Goal: Information Seeking & Learning: Learn about a topic

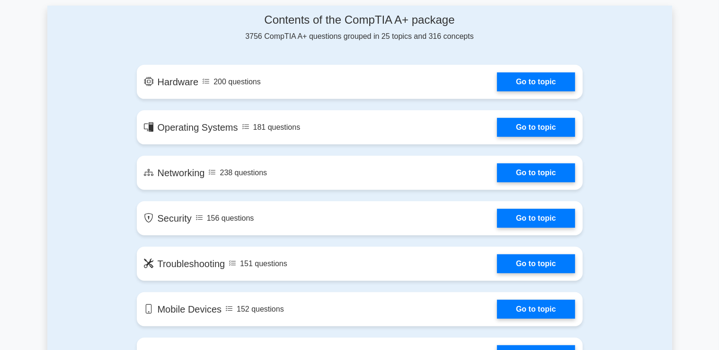
scroll to position [492, 0]
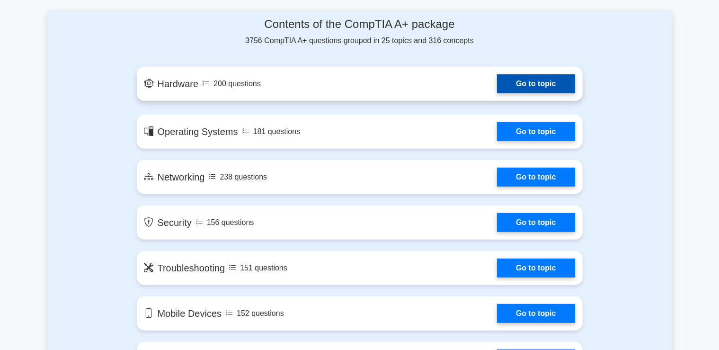
click at [517, 90] on link "Go to topic" at bounding box center [536, 83] width 78 height 19
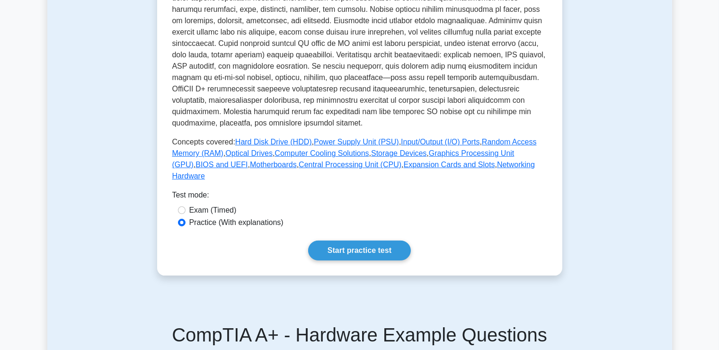
scroll to position [324, 0]
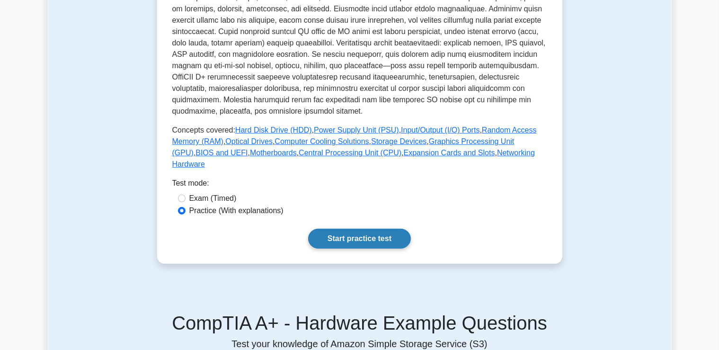
click at [357, 229] on link "Start practice test" at bounding box center [359, 239] width 103 height 20
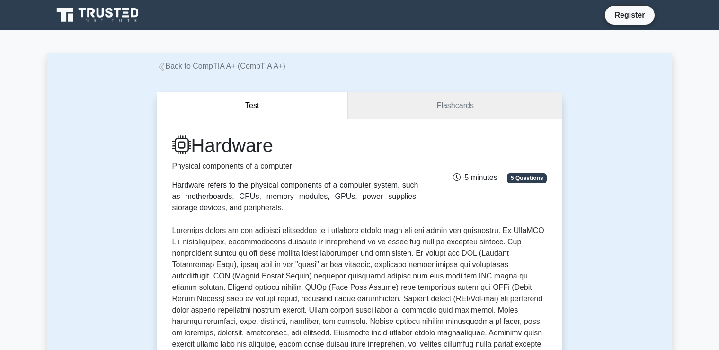
scroll to position [324, 0]
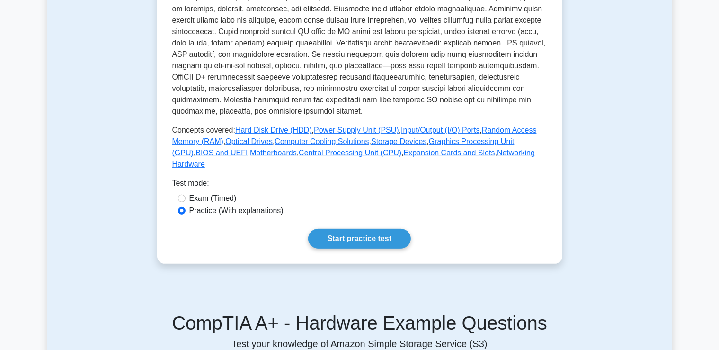
click at [221, 193] on label "Exam (Timed)" at bounding box center [212, 198] width 47 height 11
click at [186, 195] on input "Exam (Timed)" at bounding box center [182, 199] width 8 height 8
radio input "true"
click at [239, 205] on label "Practice (With explanations)" at bounding box center [236, 210] width 94 height 11
click at [186, 207] on input "Practice (With explanations)" at bounding box center [182, 211] width 8 height 8
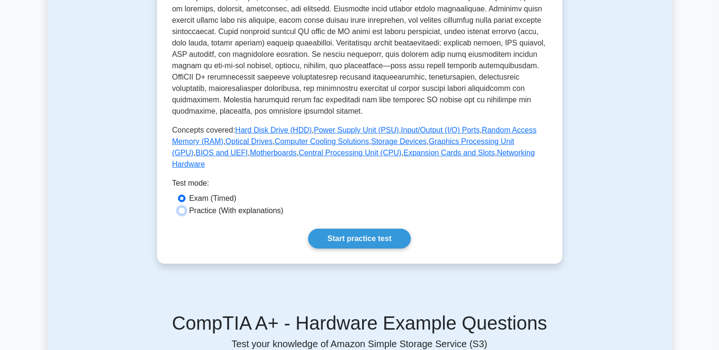
radio input "true"
click at [349, 231] on link "Start practice test" at bounding box center [359, 239] width 103 height 20
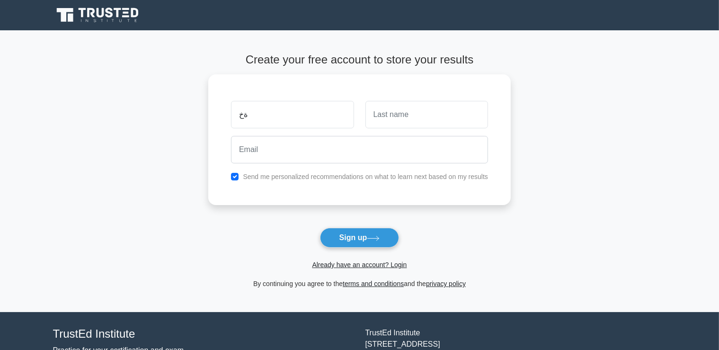
type input "ة"
type input "mohaned"
type input "mohamed"
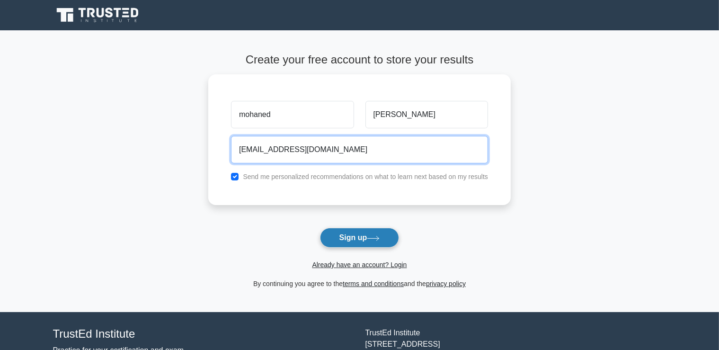
type input "mohanedfouad8@gmail.com"
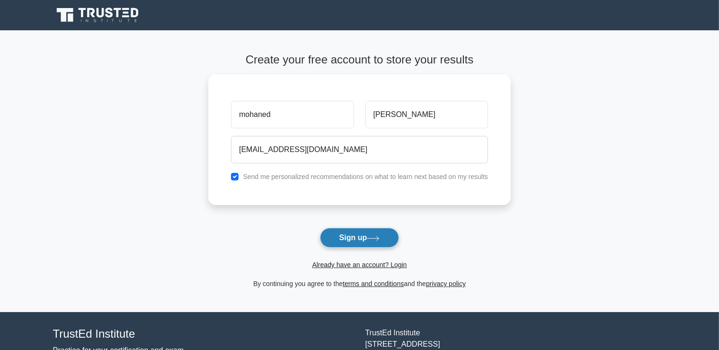
click at [353, 242] on button "Sign up" at bounding box center [360, 238] width 80 height 20
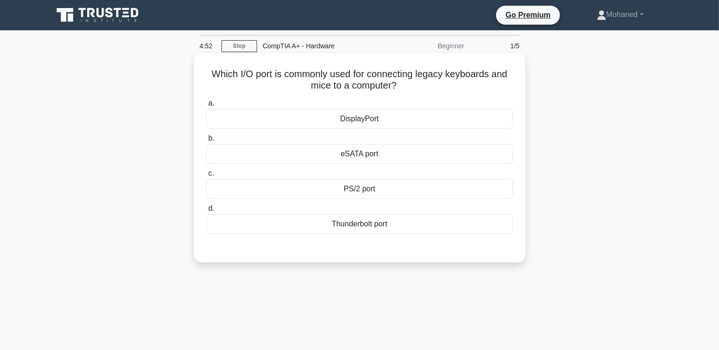
click at [357, 190] on div "PS/2 port" at bounding box center [359, 189] width 307 height 20
click at [206, 177] on input "c. PS/2 port" at bounding box center [206, 173] width 0 height 6
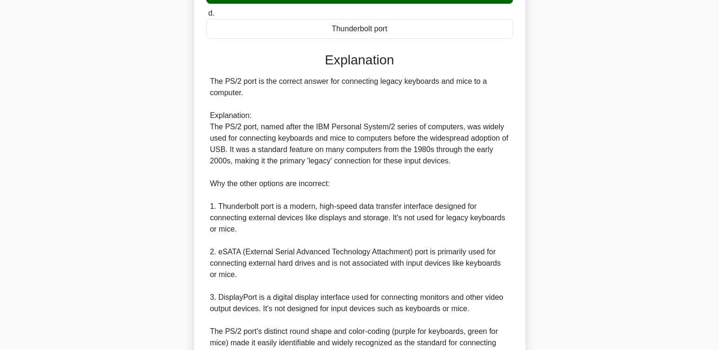
scroll to position [290, 0]
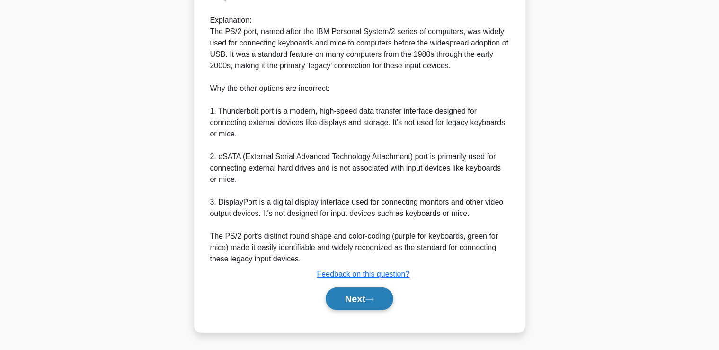
click at [362, 295] on button "Next" at bounding box center [360, 298] width 68 height 23
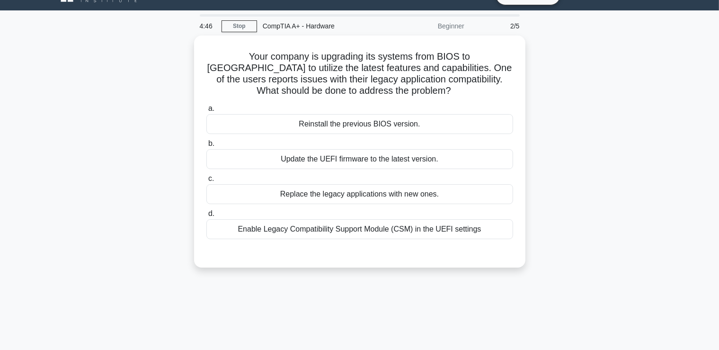
scroll to position [0, 0]
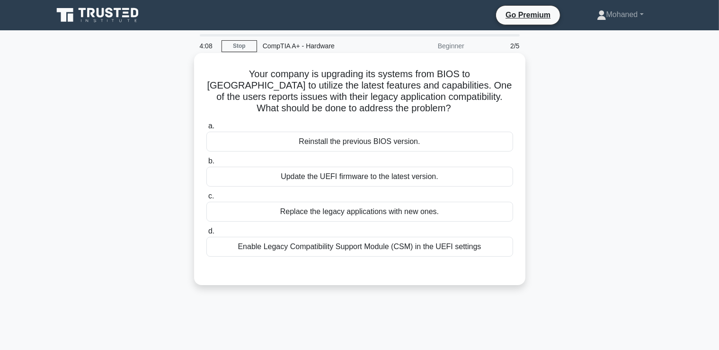
click at [329, 175] on div "Update the UEFI firmware to the latest version." at bounding box center [359, 177] width 307 height 20
click at [206, 164] on input "b. Update the UEFI firmware to the latest version." at bounding box center [206, 161] width 0 height 6
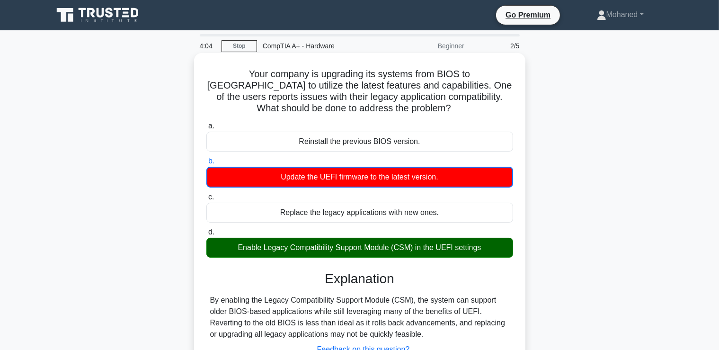
click at [361, 244] on div "Enable Legacy Compatibility Support Module (CSM) in the UEFI settings" at bounding box center [359, 248] width 307 height 20
click at [206, 235] on input "d. Enable Legacy Compatibility Support Module (CSM) in the UEFI settings" at bounding box center [206, 232] width 0 height 6
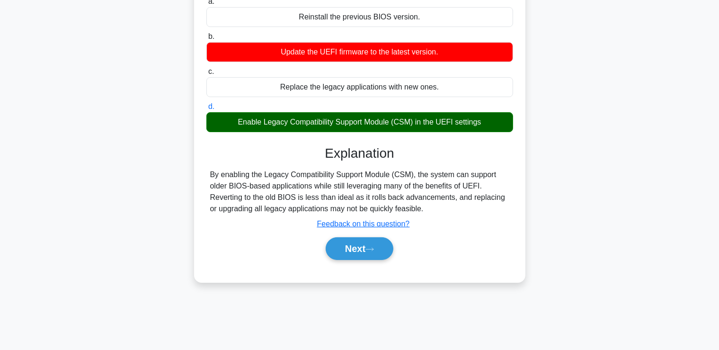
scroll to position [126, 0]
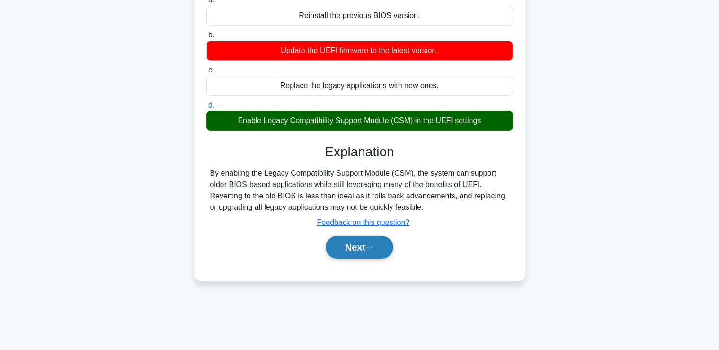
click at [343, 251] on button "Next" at bounding box center [360, 247] width 68 height 23
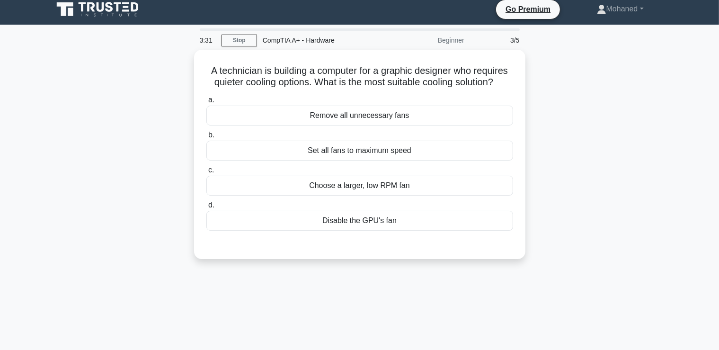
scroll to position [0, 0]
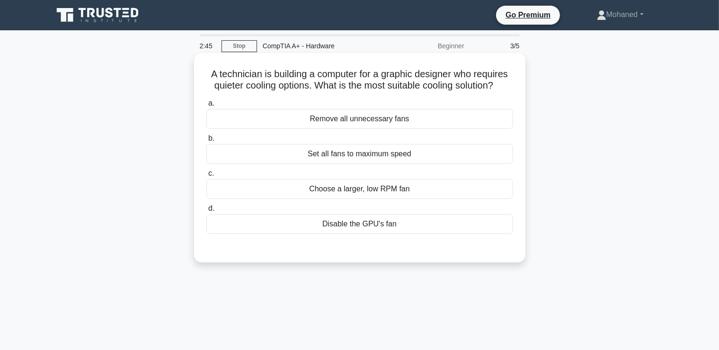
click at [349, 157] on div "Set all fans to maximum speed" at bounding box center [359, 154] width 307 height 20
click at [206, 142] on input "b. Set all fans to maximum speed" at bounding box center [206, 138] width 0 height 6
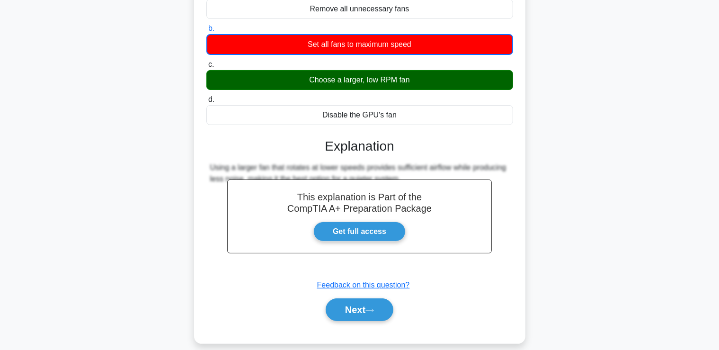
scroll to position [110, 0]
click at [340, 148] on h3 "Explanation" at bounding box center [359, 146] width 295 height 16
click at [363, 226] on link "Get full access" at bounding box center [359, 232] width 92 height 20
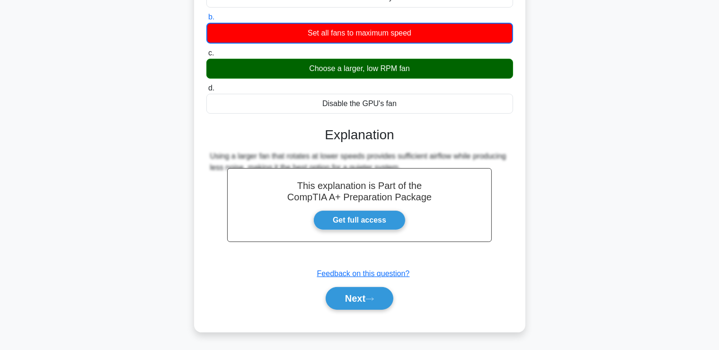
scroll to position [122, 0]
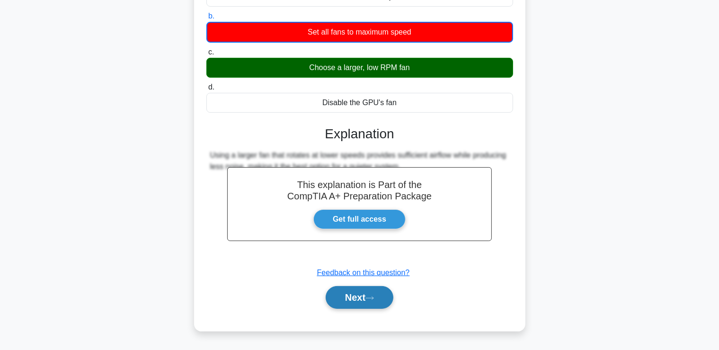
click at [374, 299] on icon at bounding box center [370, 297] width 9 height 5
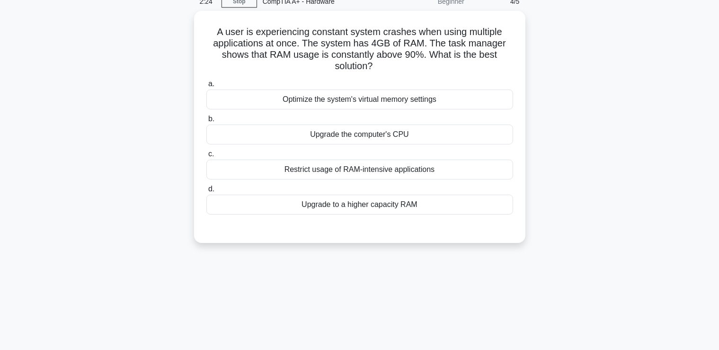
scroll to position [20, 0]
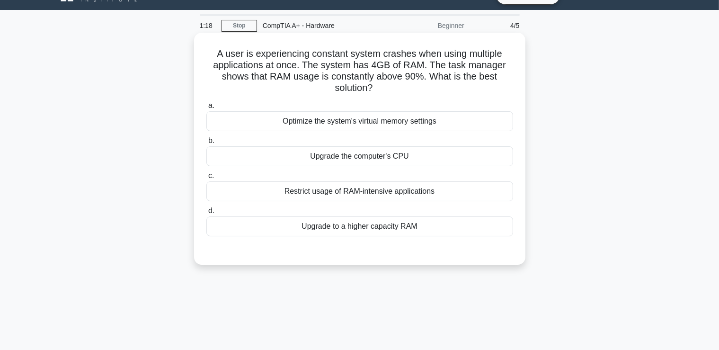
click at [364, 122] on div "Optimize the system's virtual memory settings" at bounding box center [359, 121] width 307 height 20
click at [206, 109] on input "a. Optimize the system's virtual memory settings" at bounding box center [206, 106] width 0 height 6
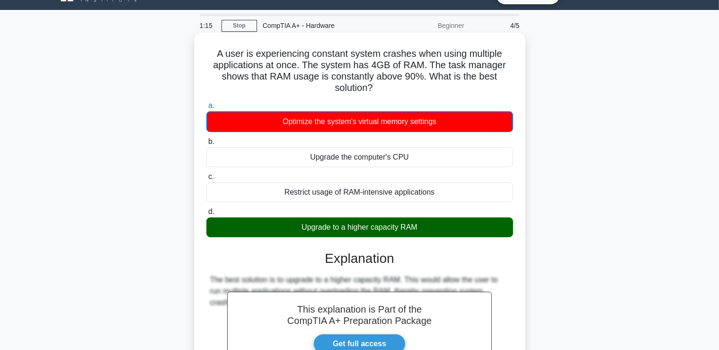
scroll to position [161, 0]
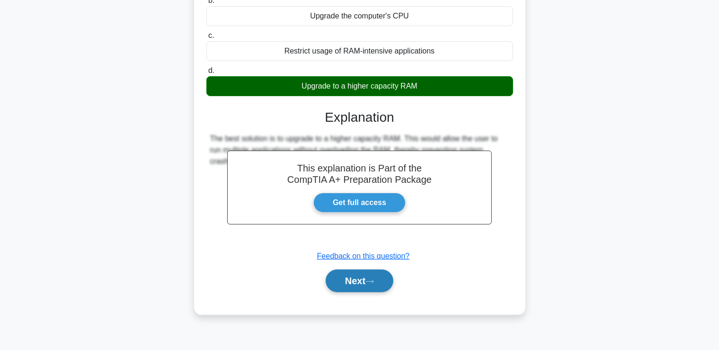
click at [371, 288] on button "Next" at bounding box center [360, 280] width 68 height 23
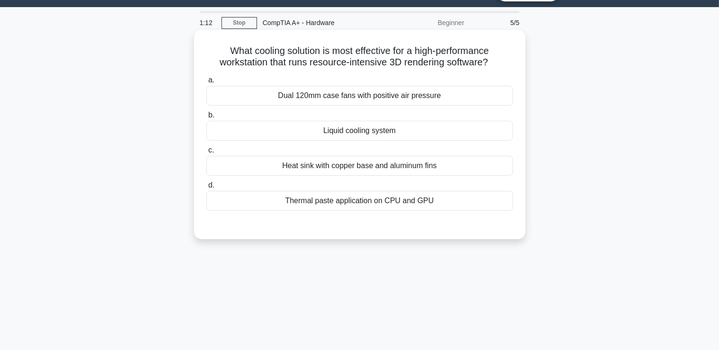
scroll to position [0, 0]
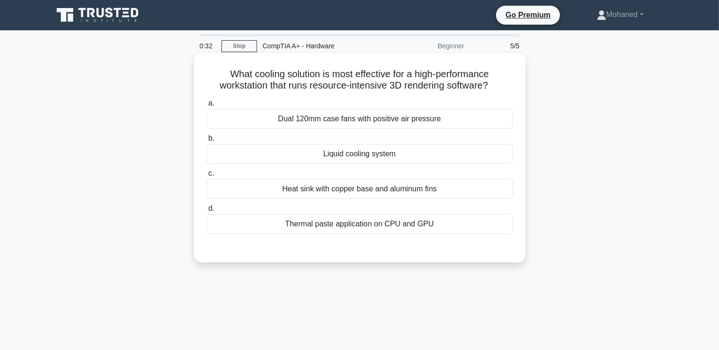
click at [362, 120] on div "Dual 120mm case fans with positive air pressure" at bounding box center [359, 119] width 307 height 20
click at [206, 107] on input "a. Dual 120mm case fans with positive air pressure" at bounding box center [206, 103] width 0 height 6
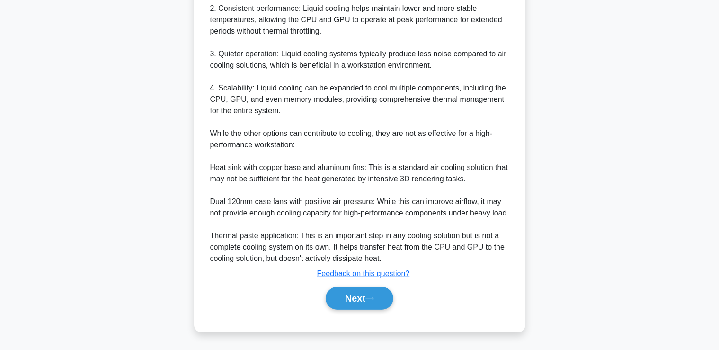
scroll to position [359, 0]
click at [363, 297] on button "Next" at bounding box center [360, 298] width 68 height 23
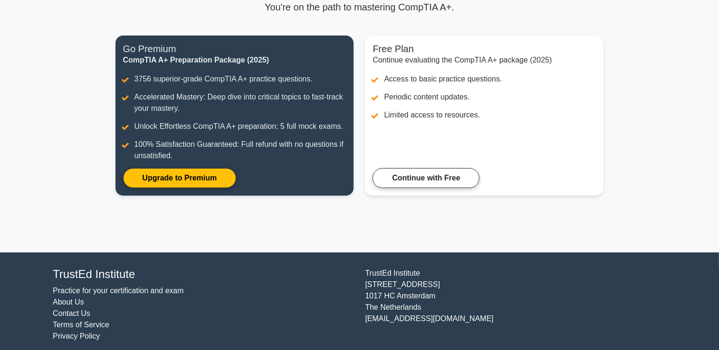
scroll to position [95, 0]
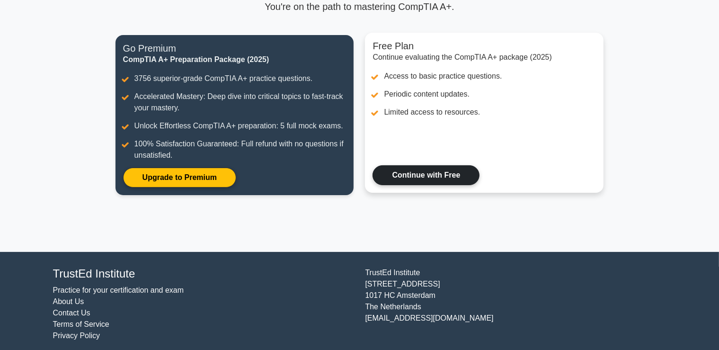
click at [436, 185] on link "Continue with Free" at bounding box center [426, 175] width 107 height 20
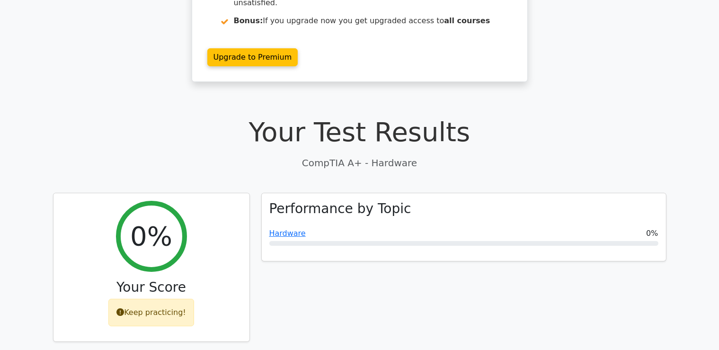
scroll to position [157, 0]
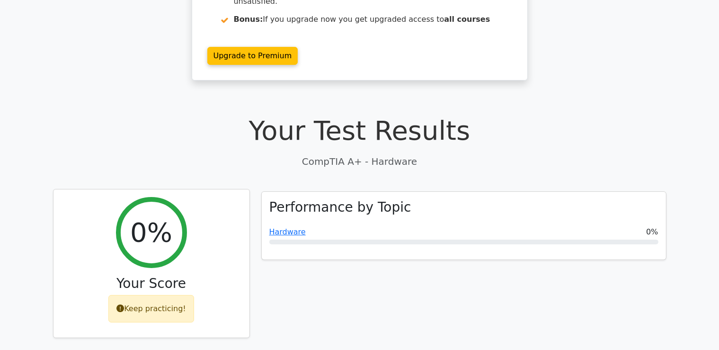
click at [152, 295] on div "Keep practicing!" at bounding box center [151, 308] width 86 height 27
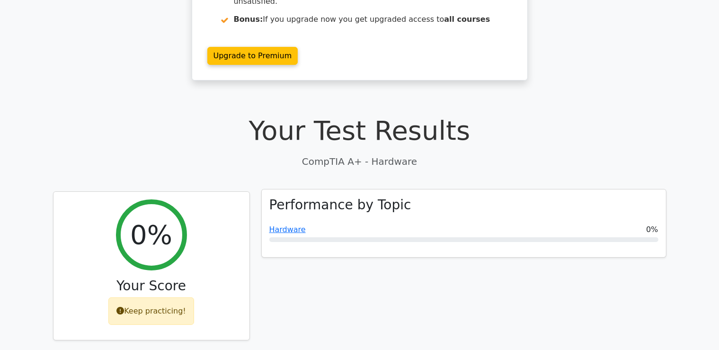
click at [303, 194] on div "Performance by Topic Hardware 0%" at bounding box center [464, 223] width 404 height 68
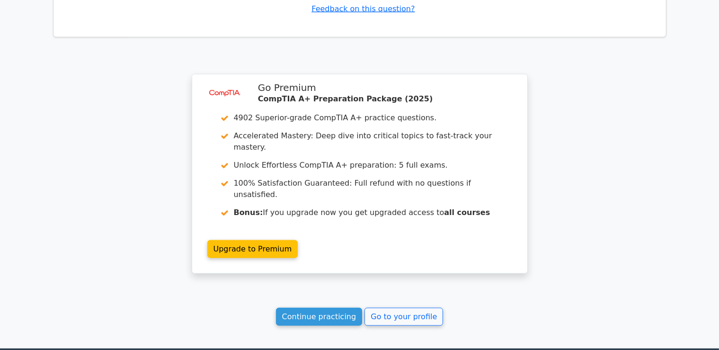
scroll to position [1048, 0]
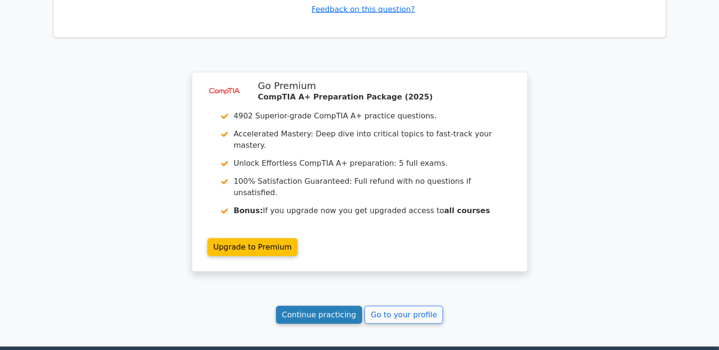
click at [325, 306] on link "Continue practicing" at bounding box center [319, 315] width 87 height 18
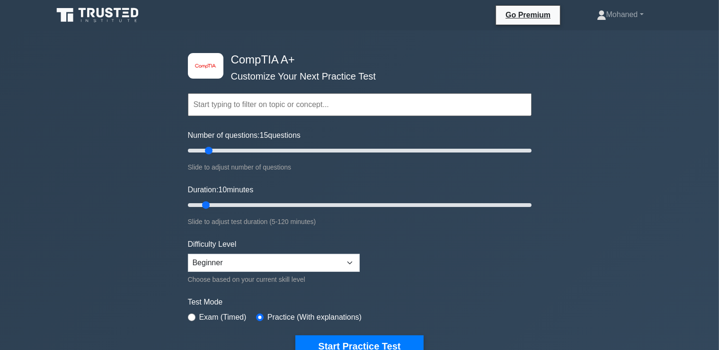
type input "10"
drag, startPoint x: 198, startPoint y: 150, endPoint x: 204, endPoint y: 152, distance: 5.5
click at [204, 152] on input "Number of questions: 10 questions" at bounding box center [360, 150] width 344 height 11
click at [334, 339] on button "Start Practice Test" at bounding box center [359, 346] width 128 height 22
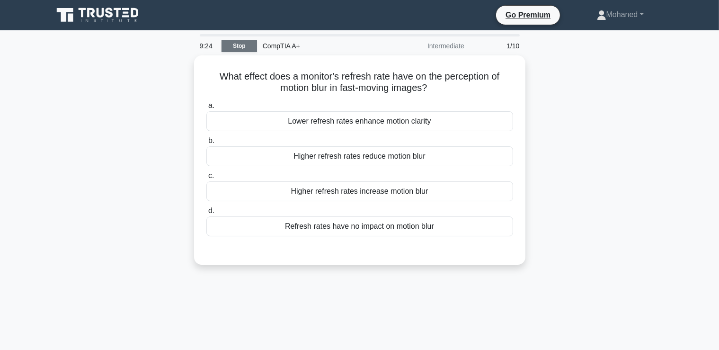
click at [231, 49] on link "Stop" at bounding box center [240, 46] width 36 height 12
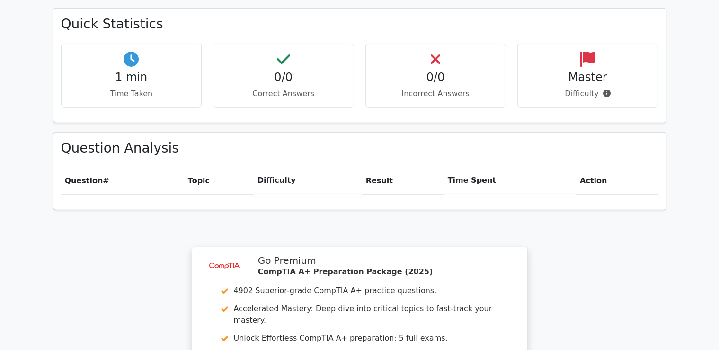
scroll to position [737, 0]
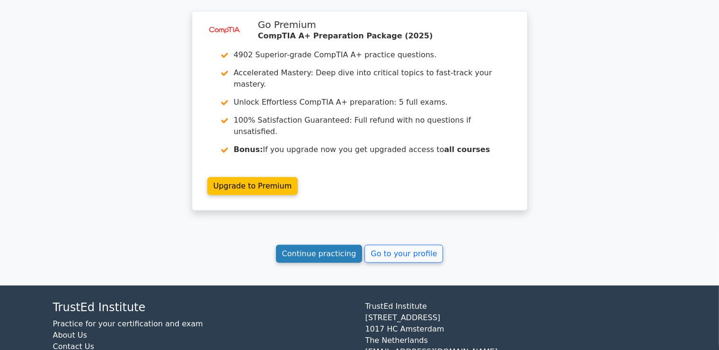
click at [313, 245] on link "Continue practicing" at bounding box center [319, 254] width 87 height 18
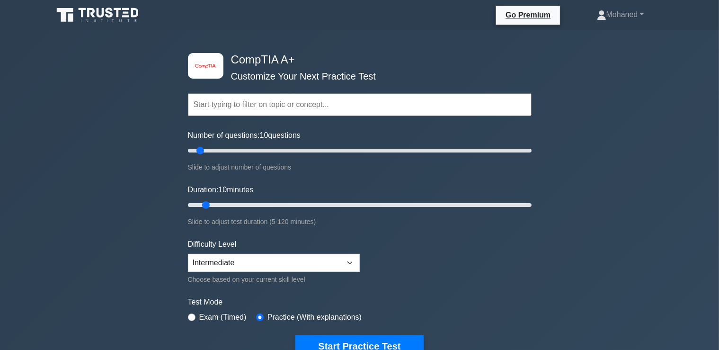
scroll to position [79, 0]
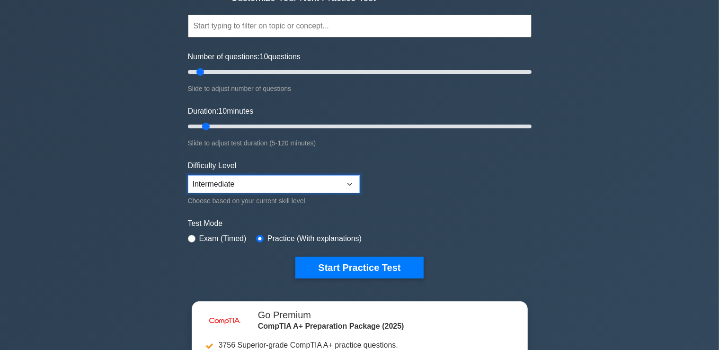
click at [188, 175] on select "Beginner Intermediate Expert" at bounding box center [274, 184] width 172 height 18
select select "expert"
click option "Expert" at bounding box center [0, 0] width 0 height 0
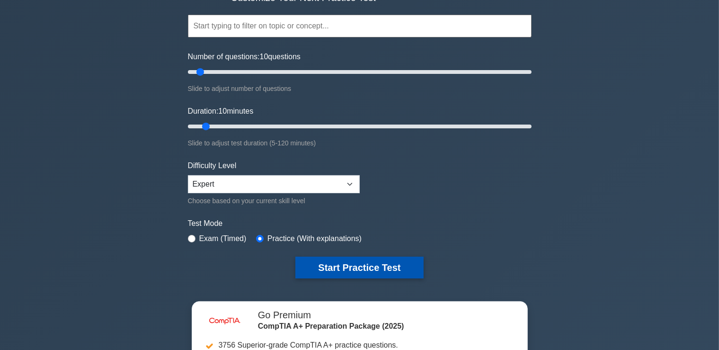
click at [328, 263] on button "Start Practice Test" at bounding box center [359, 268] width 128 height 22
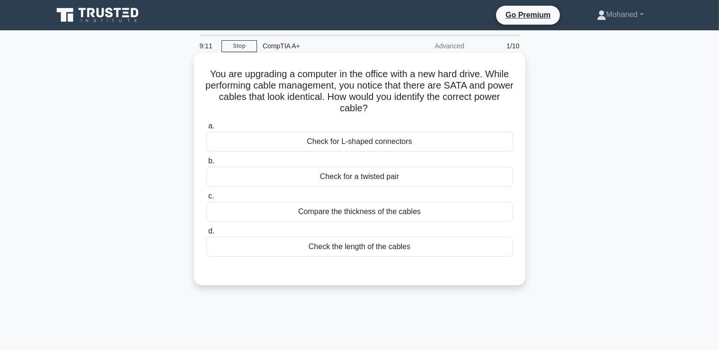
click at [356, 212] on div "Compare the thickness of the cables" at bounding box center [359, 212] width 307 height 20
click at [206, 199] on input "c. Compare the thickness of the cables" at bounding box center [206, 196] width 0 height 6
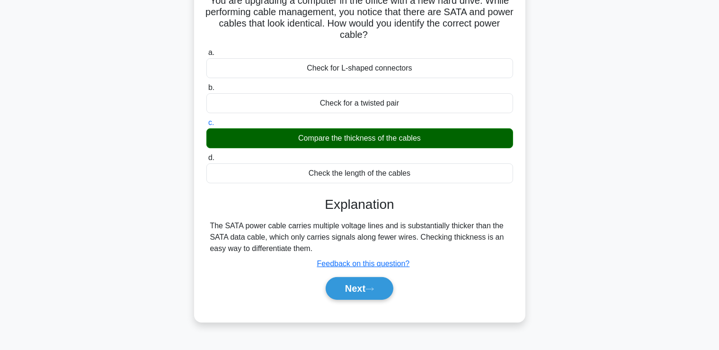
scroll to position [38, 0]
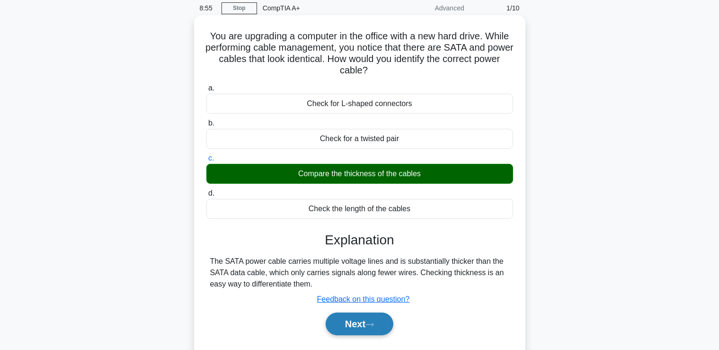
click at [357, 329] on button "Next" at bounding box center [360, 324] width 68 height 23
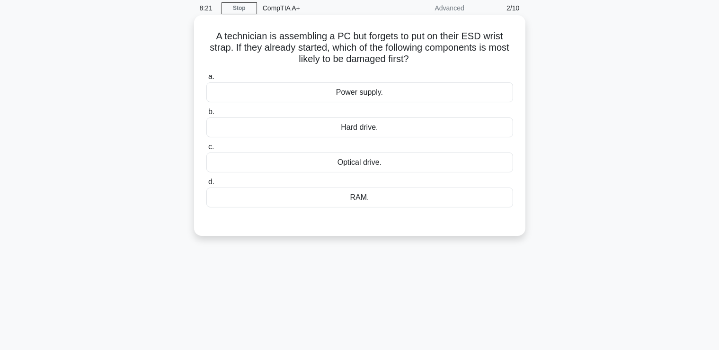
click at [364, 197] on div "RAM." at bounding box center [359, 198] width 307 height 20
click at [206, 185] on input "d. RAM." at bounding box center [206, 182] width 0 height 6
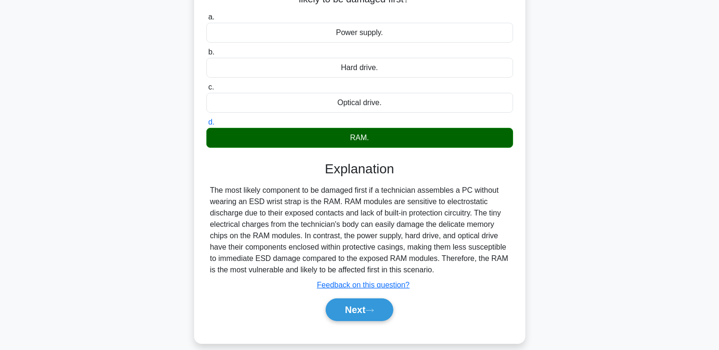
scroll to position [98, 0]
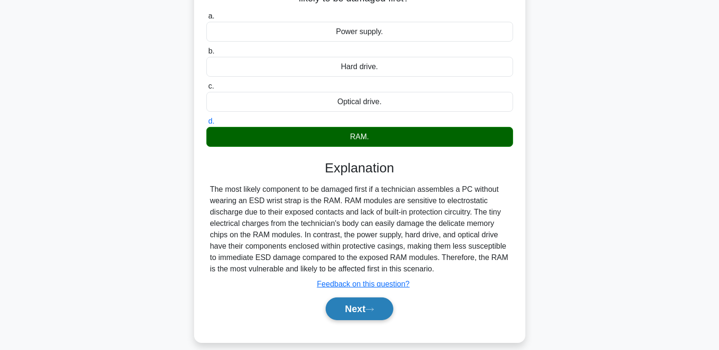
click at [370, 305] on button "Next" at bounding box center [360, 308] width 68 height 23
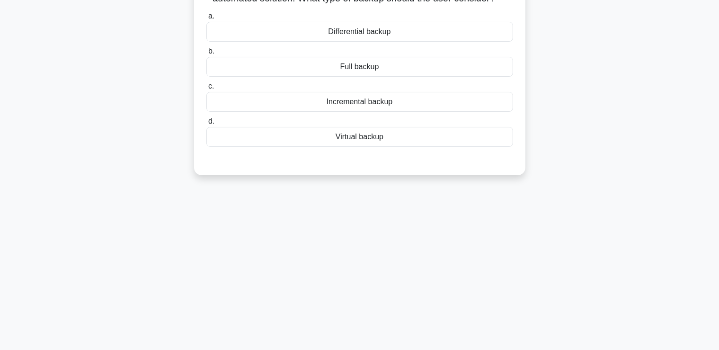
scroll to position [0, 0]
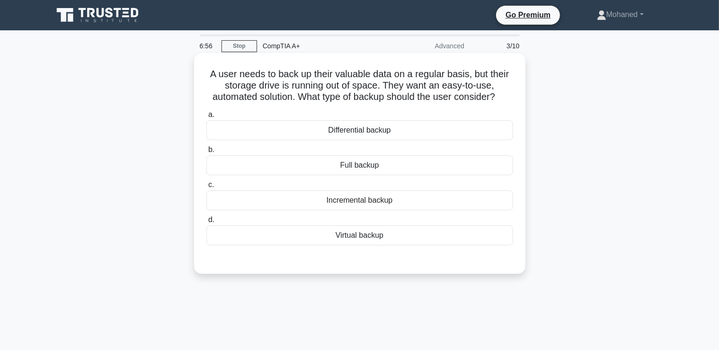
click at [373, 236] on div "Virtual backup" at bounding box center [359, 235] width 307 height 20
click at [206, 223] on input "d. Virtual backup" at bounding box center [206, 220] width 0 height 6
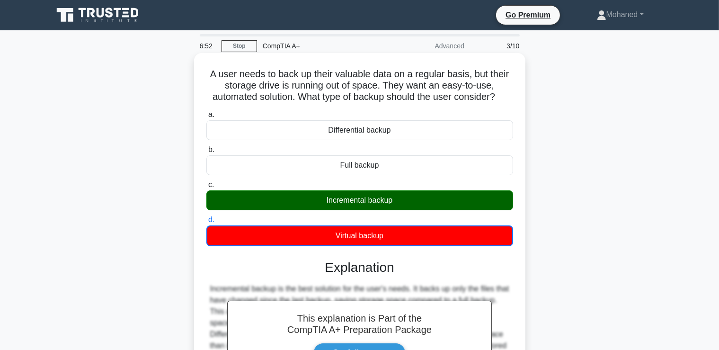
drag, startPoint x: 327, startPoint y: 202, endPoint x: 402, endPoint y: 210, distance: 75.7
click at [402, 210] on div "Incremental backup" at bounding box center [359, 200] width 307 height 20
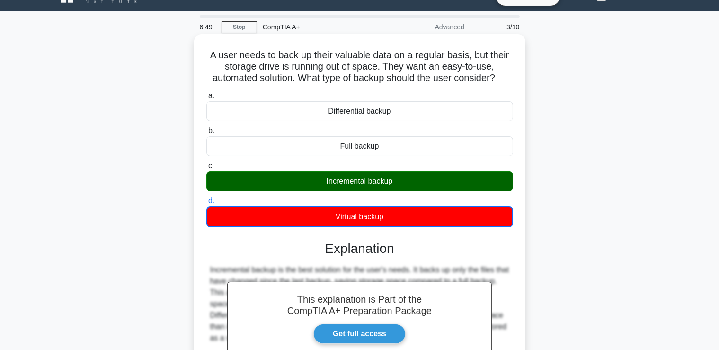
scroll to position [109, 0]
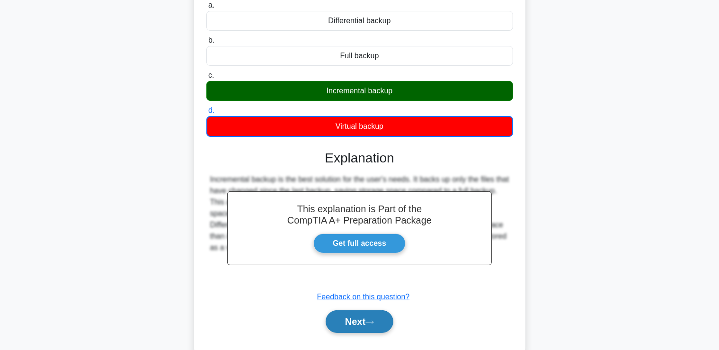
click at [369, 329] on button "Next" at bounding box center [360, 321] width 68 height 23
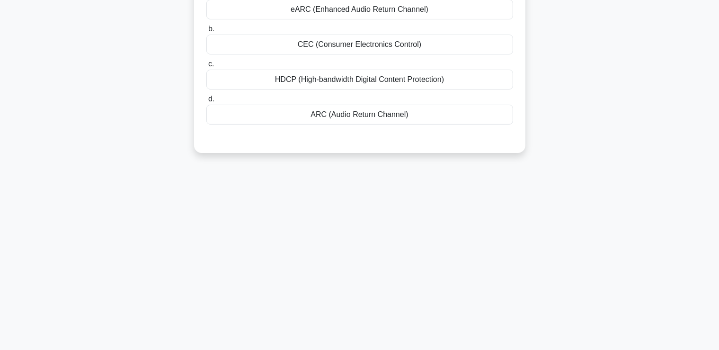
scroll to position [0, 0]
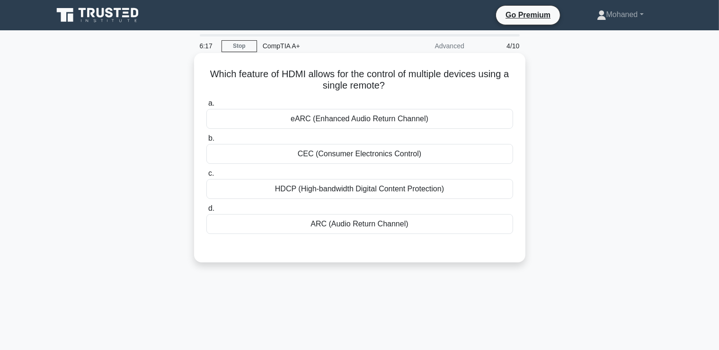
click at [371, 153] on div "CEC (Consumer Electronics Control)" at bounding box center [359, 154] width 307 height 20
click at [206, 142] on input "b. CEC (Consumer Electronics Control)" at bounding box center [206, 138] width 0 height 6
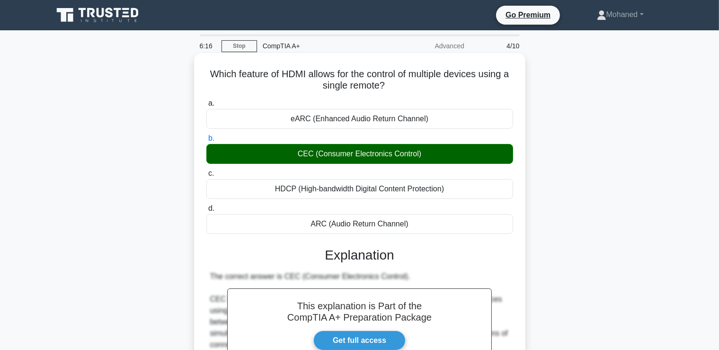
scroll to position [233, 0]
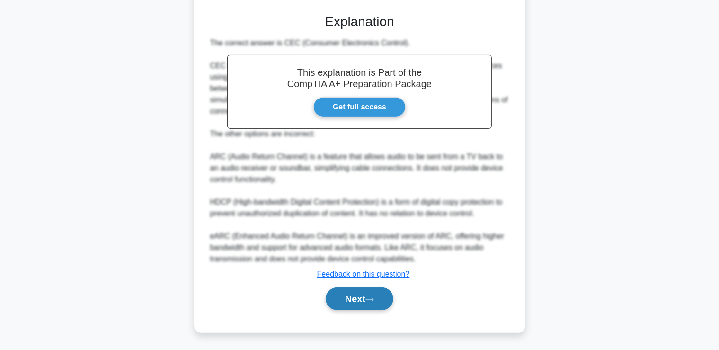
click at [351, 300] on button "Next" at bounding box center [360, 298] width 68 height 23
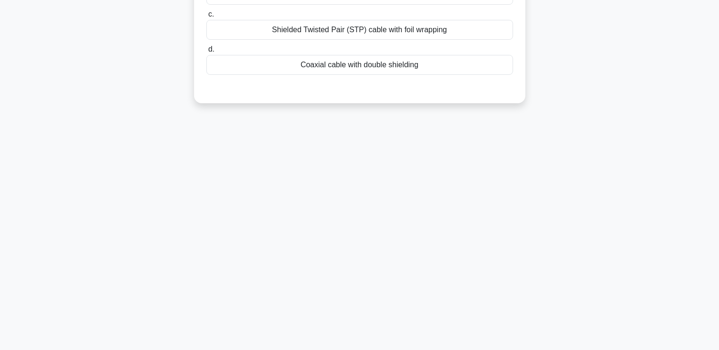
scroll to position [0, 0]
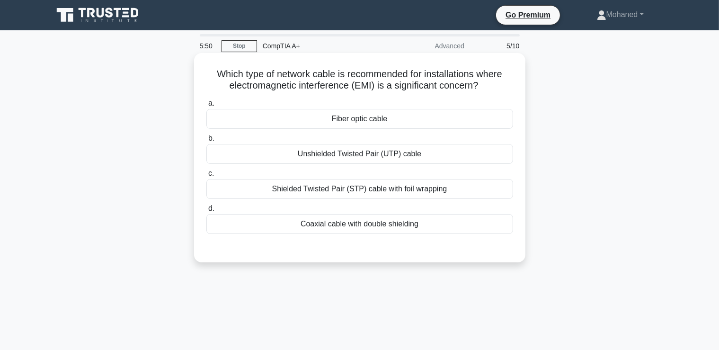
click at [361, 119] on div "Fiber optic cable" at bounding box center [359, 119] width 307 height 20
click at [206, 107] on input "a. Fiber optic cable" at bounding box center [206, 103] width 0 height 6
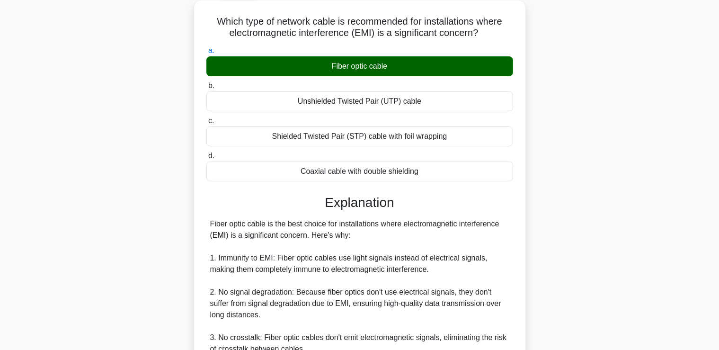
scroll to position [336, 0]
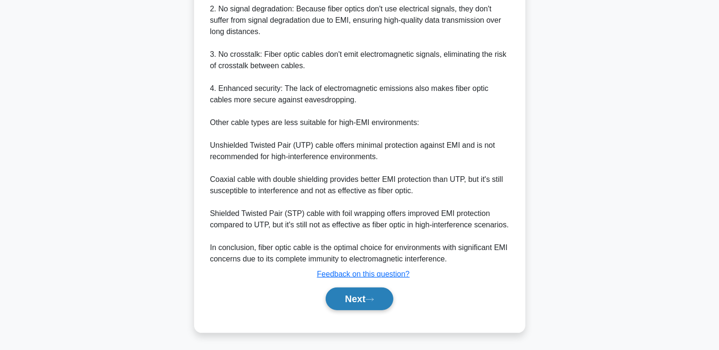
click at [367, 294] on button "Next" at bounding box center [360, 298] width 68 height 23
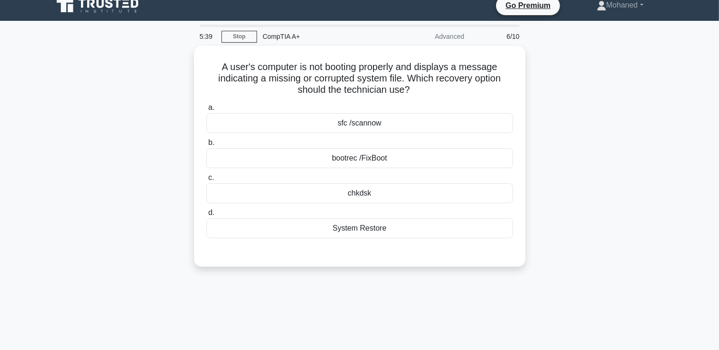
scroll to position [0, 0]
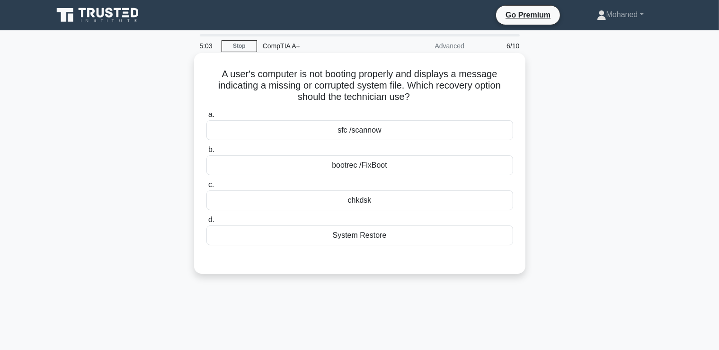
click at [389, 166] on div "bootrec /FixBoot" at bounding box center [359, 165] width 307 height 20
click at [206, 153] on input "b. bootrec /FixBoot" at bounding box center [206, 150] width 0 height 6
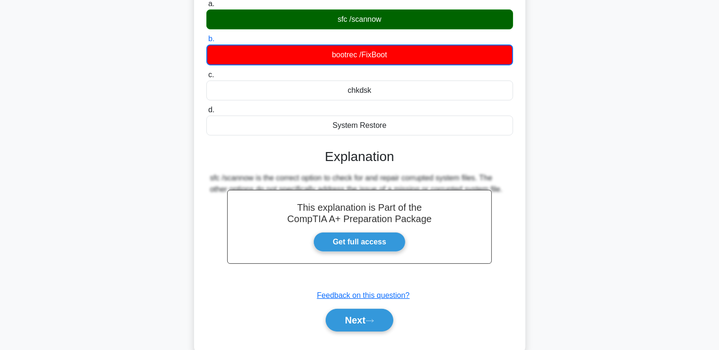
scroll to position [161, 0]
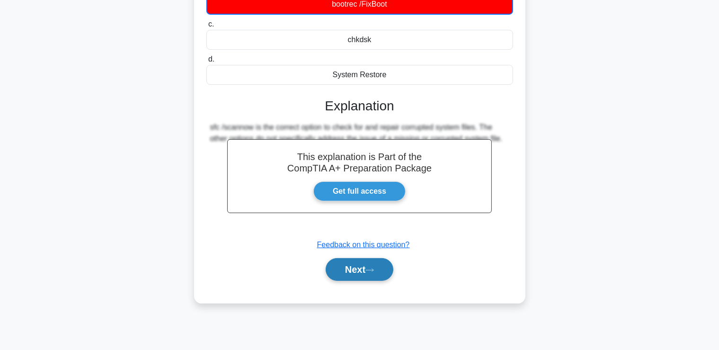
click at [374, 263] on button "Next" at bounding box center [360, 269] width 68 height 23
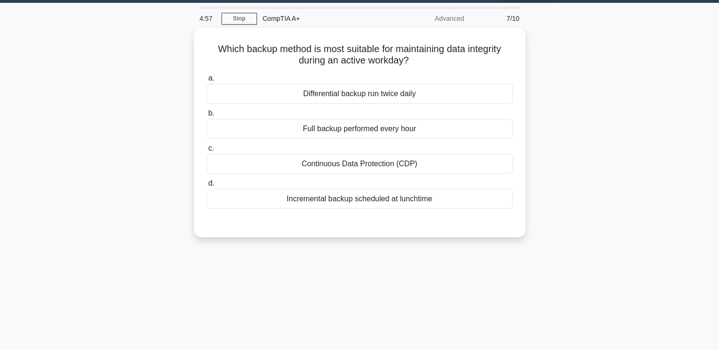
scroll to position [0, 0]
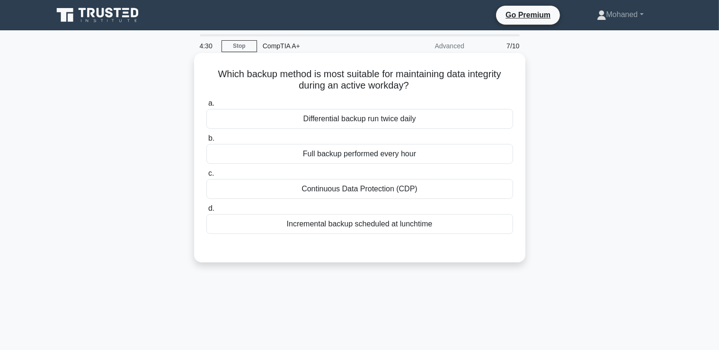
click at [381, 228] on div "Incremental backup scheduled at lunchtime" at bounding box center [359, 224] width 307 height 20
click at [206, 212] on input "d. Incremental backup scheduled at lunchtime" at bounding box center [206, 209] width 0 height 6
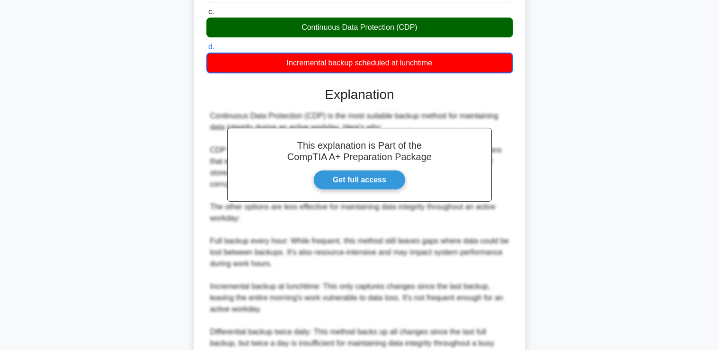
scroll to position [303, 0]
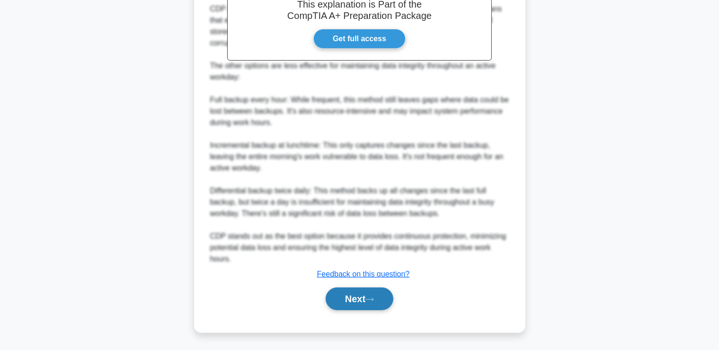
click at [355, 302] on button "Next" at bounding box center [360, 298] width 68 height 23
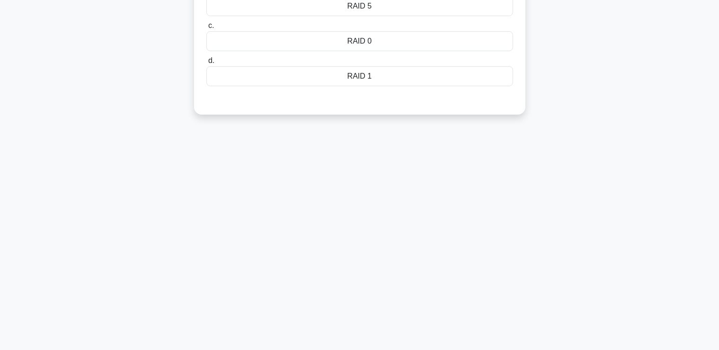
scroll to position [0, 0]
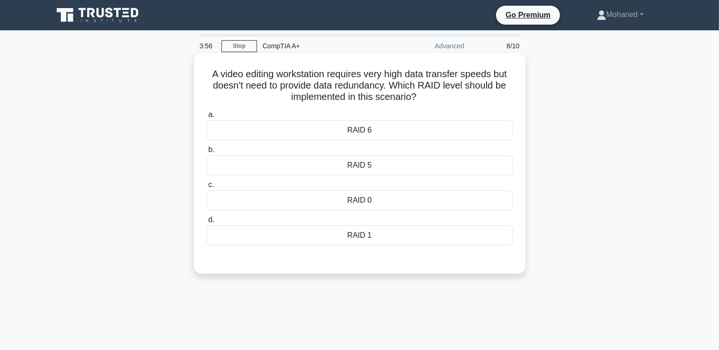
click at [366, 165] on div "RAID 5" at bounding box center [359, 165] width 307 height 20
click at [206, 153] on input "b. RAID 5" at bounding box center [206, 150] width 0 height 6
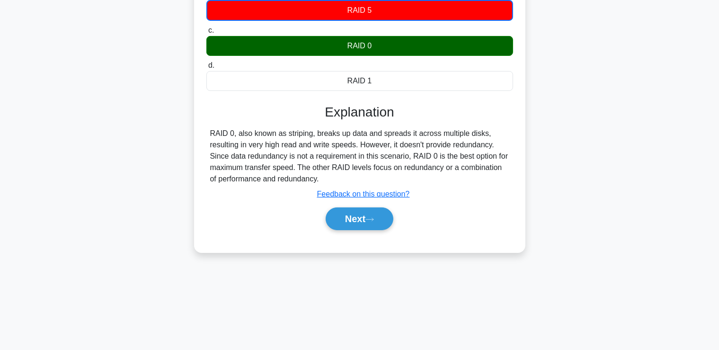
scroll to position [161, 0]
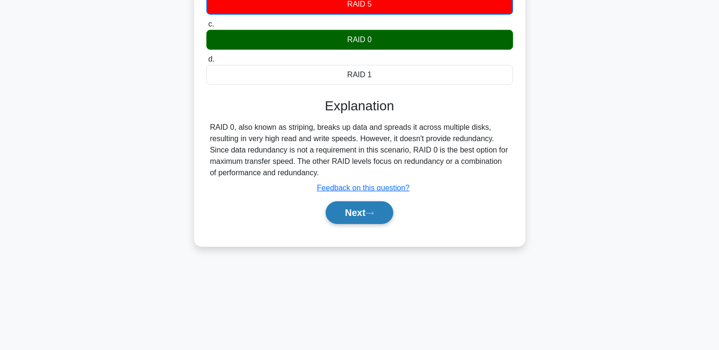
click at [362, 214] on button "Next" at bounding box center [360, 212] width 68 height 23
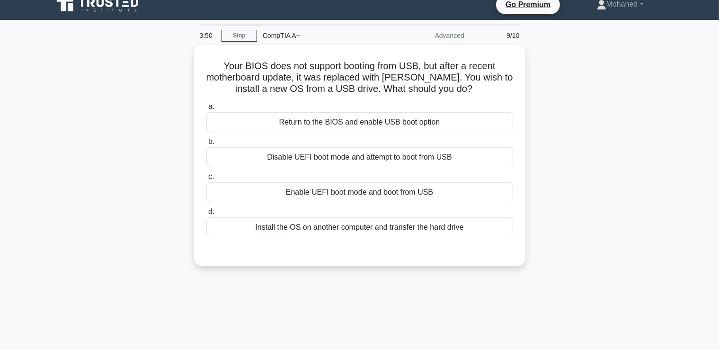
scroll to position [0, 0]
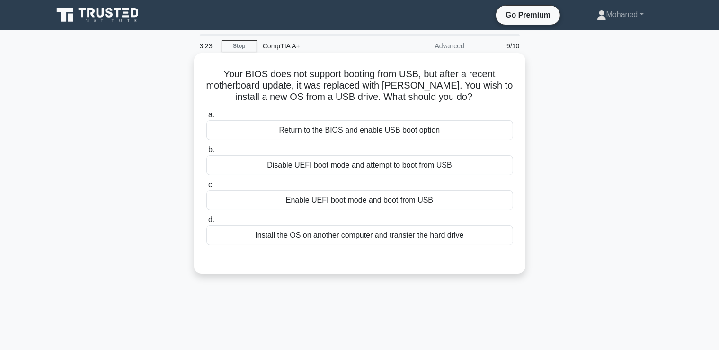
click at [383, 203] on div "Enable UEFI boot mode and boot from USB" at bounding box center [359, 200] width 307 height 20
click at [206, 188] on input "c. Enable UEFI boot mode and boot from USB" at bounding box center [206, 185] width 0 height 6
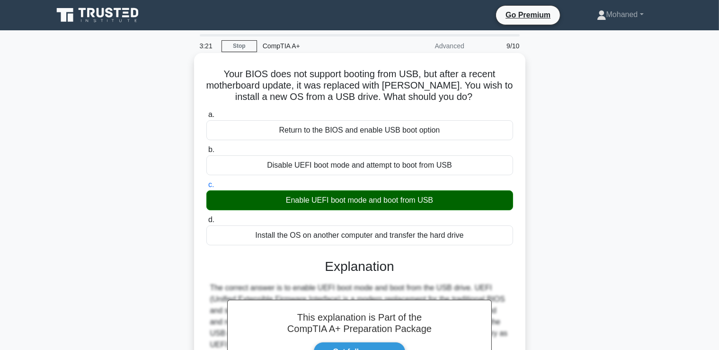
scroll to position [161, 0]
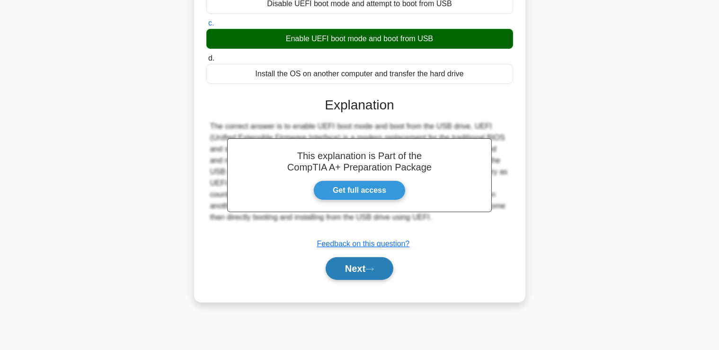
click at [367, 260] on button "Next" at bounding box center [360, 268] width 68 height 23
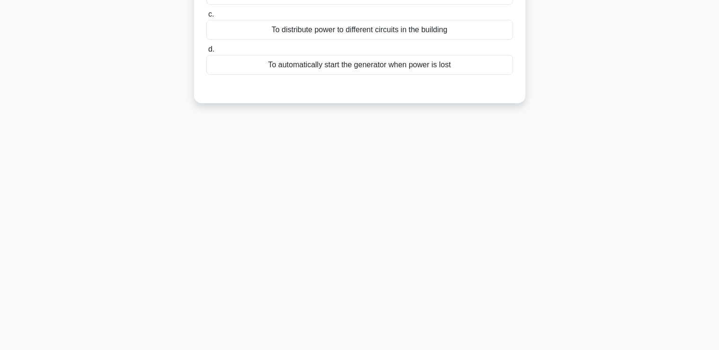
scroll to position [0, 0]
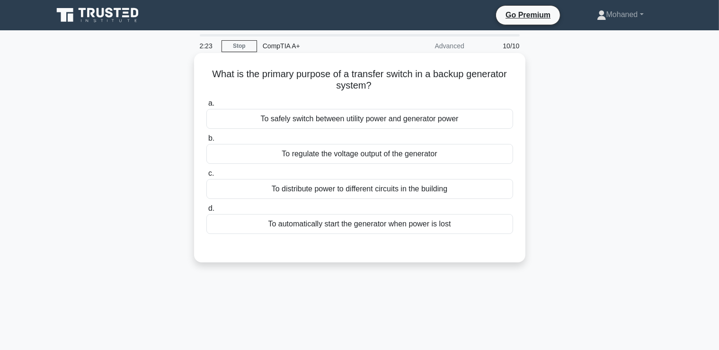
click at [348, 159] on div "To regulate the voltage output of the generator" at bounding box center [359, 154] width 307 height 20
click at [206, 142] on input "b. To regulate the voltage output of the generator" at bounding box center [206, 138] width 0 height 6
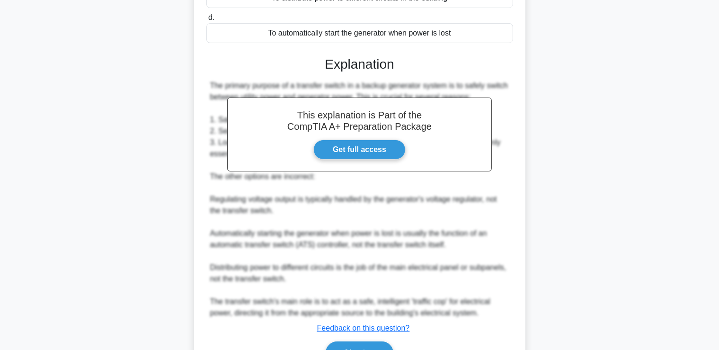
scroll to position [246, 0]
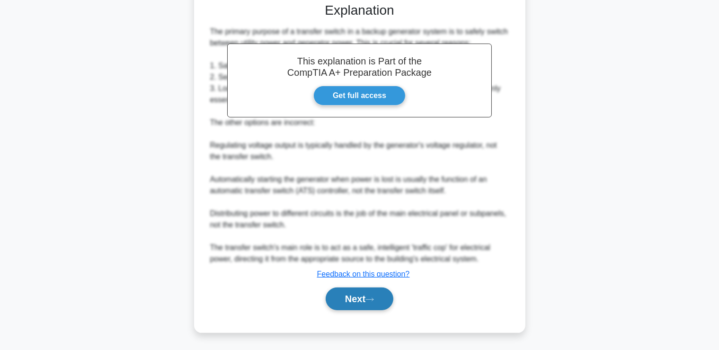
click at [362, 296] on button "Next" at bounding box center [360, 298] width 68 height 23
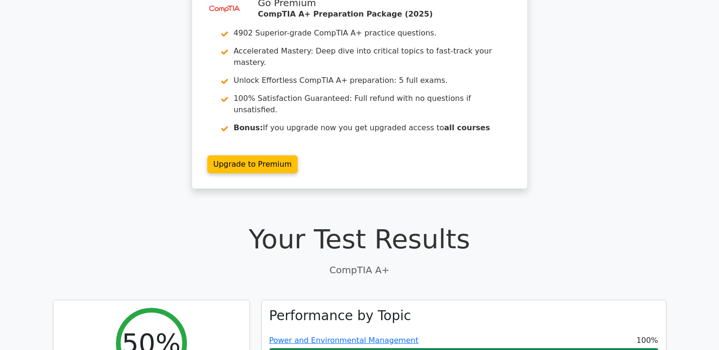
scroll to position [34, 0]
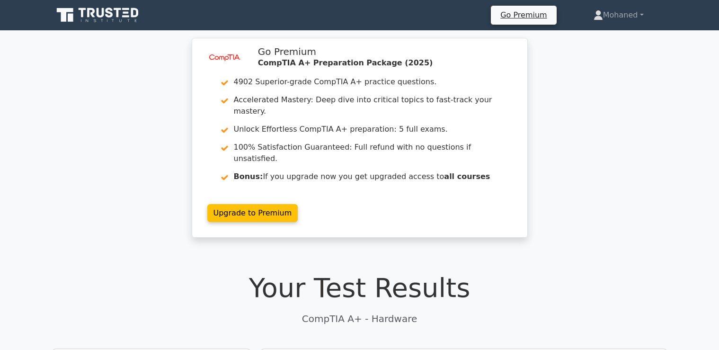
scroll to position [1048, 0]
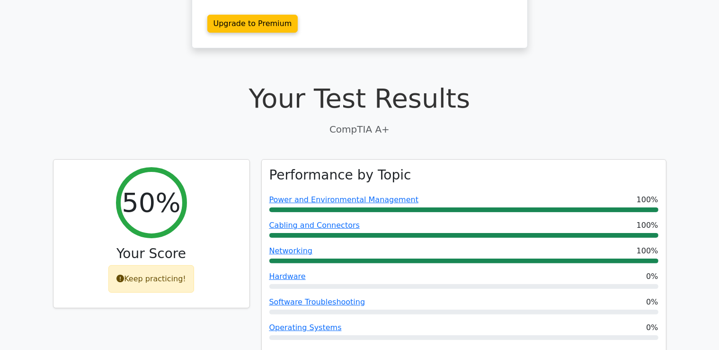
scroll to position [190, 0]
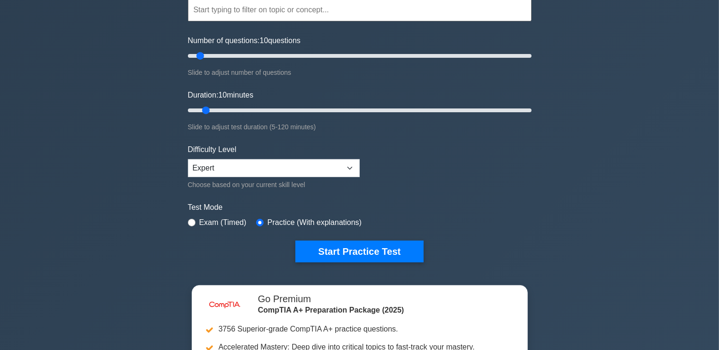
scroll to position [96, 0]
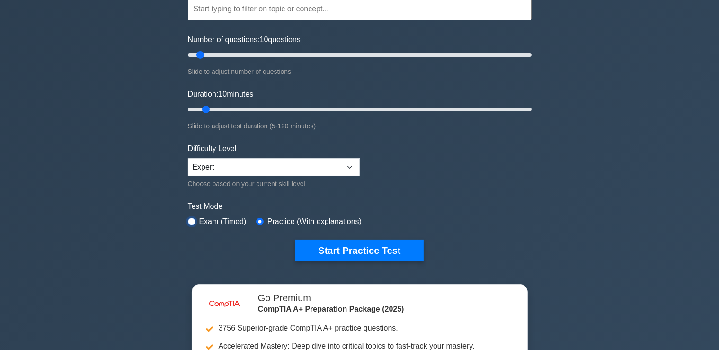
click at [192, 218] on input "radio" at bounding box center [192, 222] width 8 height 8
radio input "true"
click at [270, 221] on label "Practice (With explanations)" at bounding box center [315, 221] width 94 height 11
click at [258, 220] on input "radio" at bounding box center [260, 222] width 8 height 8
radio input "true"
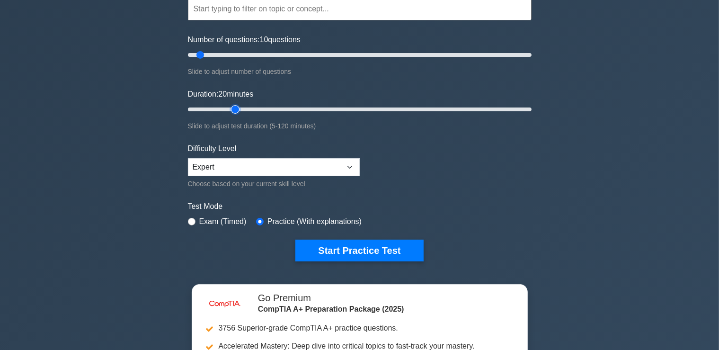
drag, startPoint x: 208, startPoint y: 106, endPoint x: 236, endPoint y: 107, distance: 28.0
type input "20"
click at [236, 107] on input "Duration: 20 minutes" at bounding box center [360, 109] width 344 height 11
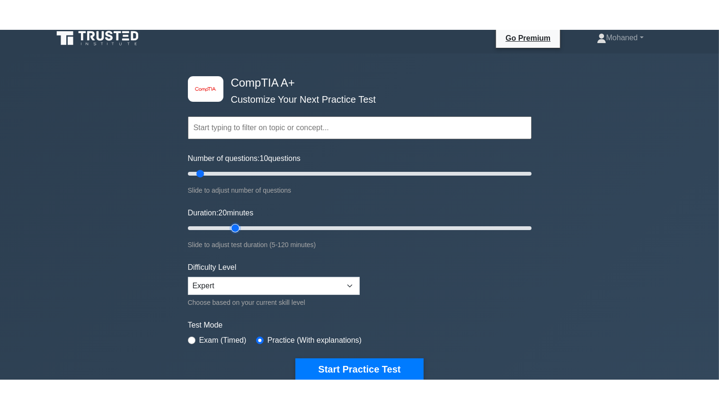
scroll to position [0, 0]
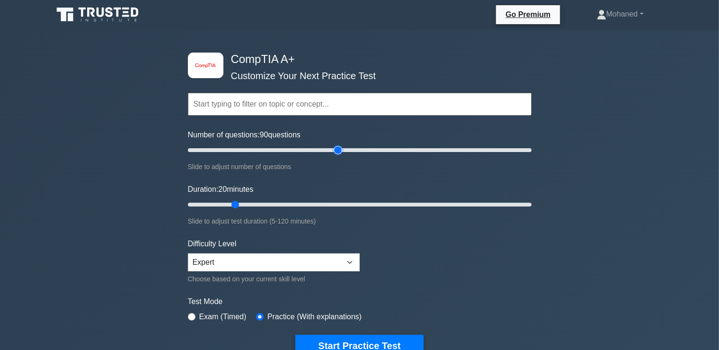
click at [341, 147] on input "Number of questions: 90 questions" at bounding box center [360, 149] width 344 height 11
drag, startPoint x: 339, startPoint y: 148, endPoint x: 313, endPoint y: 150, distance: 26.2
type input "75"
click at [313, 150] on input "Number of questions: 75 questions" at bounding box center [360, 149] width 344 height 11
